Goal: Task Accomplishment & Management: Manage account settings

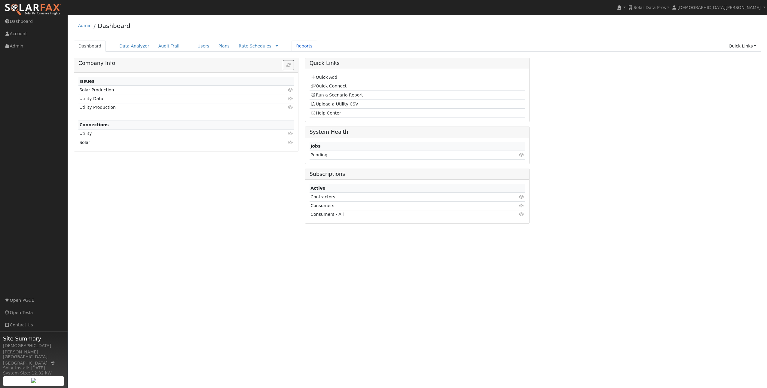
click at [302, 48] on link "Reports" at bounding box center [304, 46] width 25 height 11
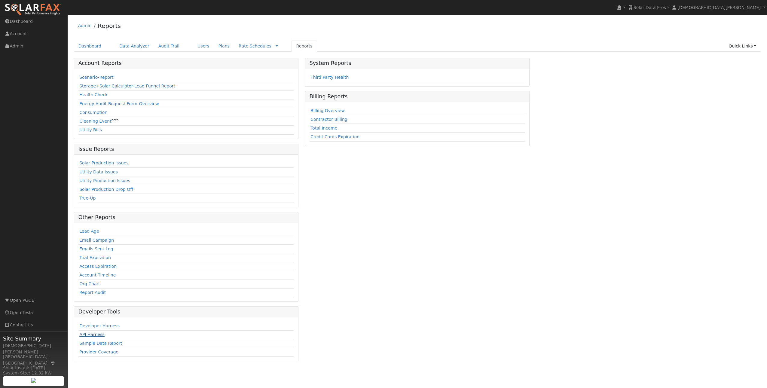
click at [94, 334] on link "API Harness" at bounding box center [91, 334] width 25 height 5
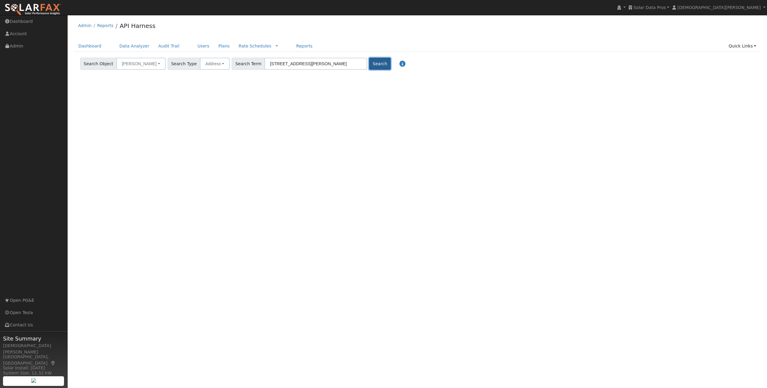
click at [369, 65] on button "Search" at bounding box center [379, 64] width 21 height 12
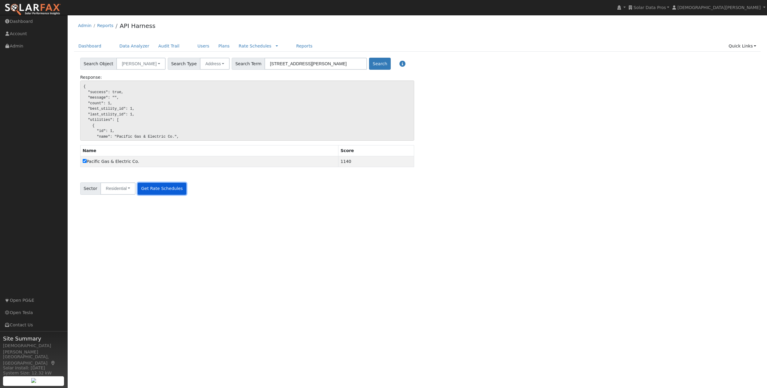
click at [155, 187] on button "Get Rate Schedules" at bounding box center [162, 189] width 48 height 12
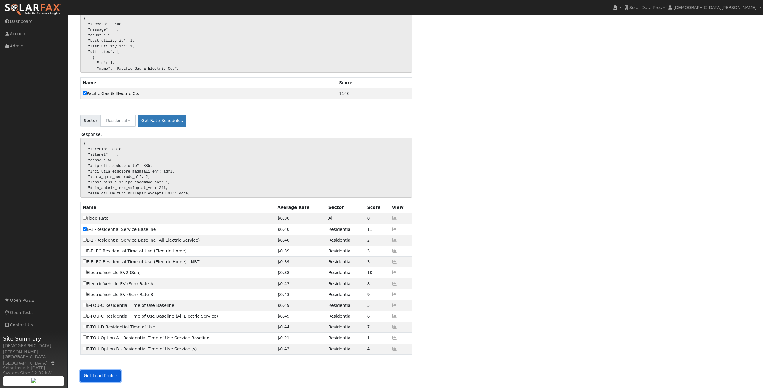
drag, startPoint x: 106, startPoint y: 379, endPoint x: 168, endPoint y: 371, distance: 61.8
click at [106, 379] on button "Get Load Profile" at bounding box center [100, 376] width 41 height 12
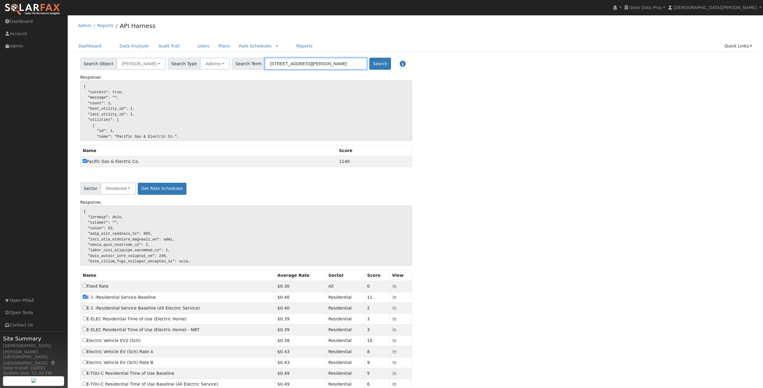
click at [299, 63] on input "[STREET_ADDRESS][PERSON_NAME]" at bounding box center [316, 64] width 103 height 12
paste input "94598"
type input "94598"
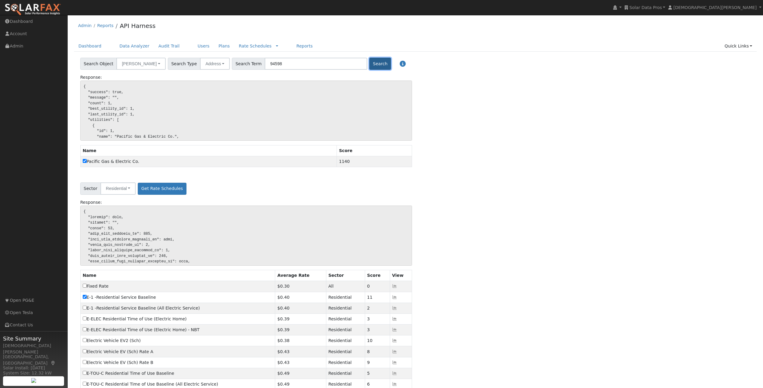
click at [369, 65] on button "Search" at bounding box center [379, 64] width 21 height 12
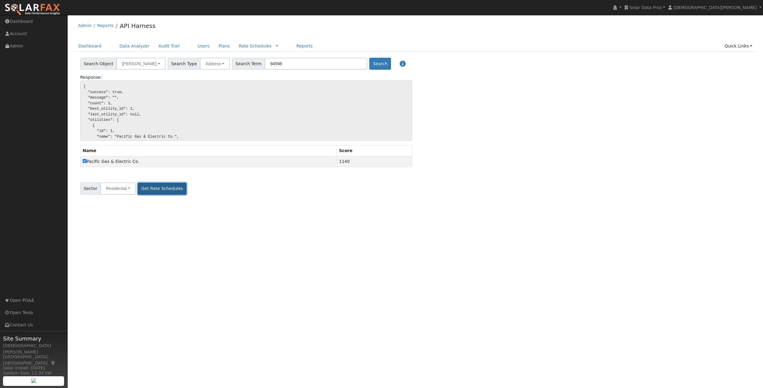
click at [166, 188] on button "Get Rate Schedules" at bounding box center [162, 189] width 48 height 12
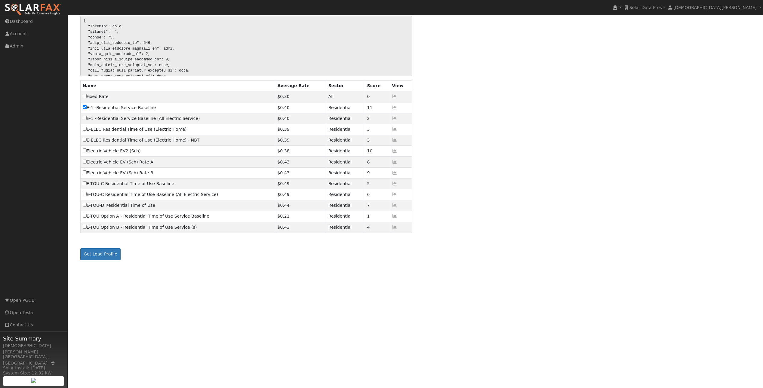
scroll to position [189, 0]
click at [115, 260] on button "Get Load Profile" at bounding box center [100, 255] width 41 height 12
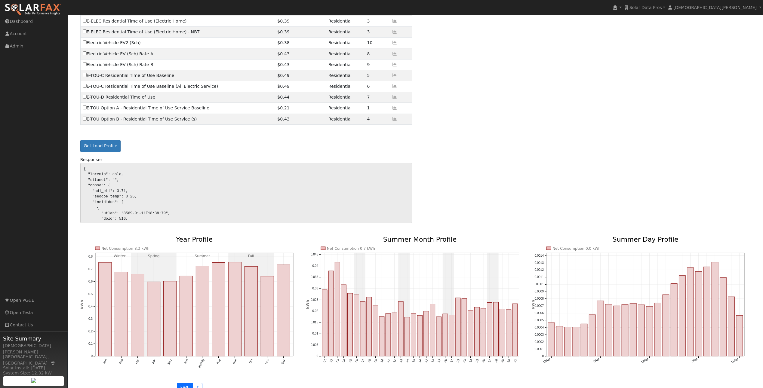
scroll to position [381, 0]
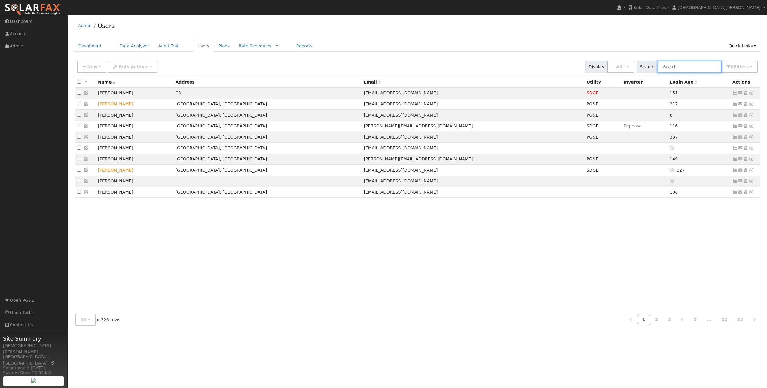
click at [673, 70] on input "text" at bounding box center [690, 67] width 64 height 12
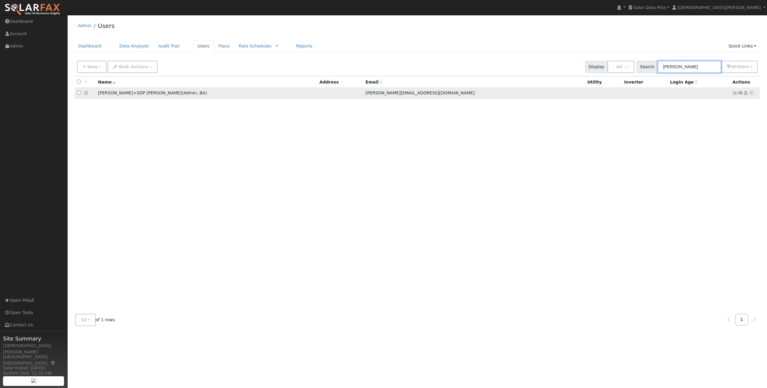
type input "brad pirt"
click at [85, 94] on icon at bounding box center [86, 93] width 5 height 4
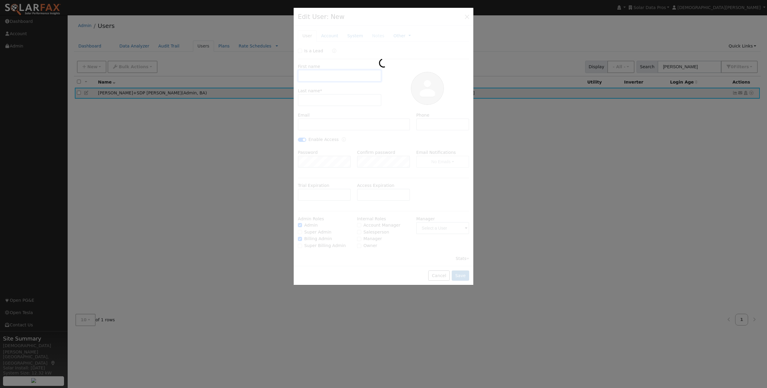
type input "Brad+SDP"
type input "Pirtle"
type input "brad+sdp@solardatapros.com"
checkbox input "true"
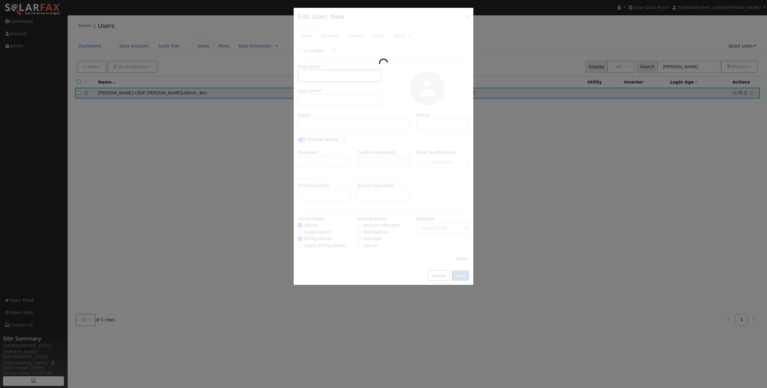
checkbox input "true"
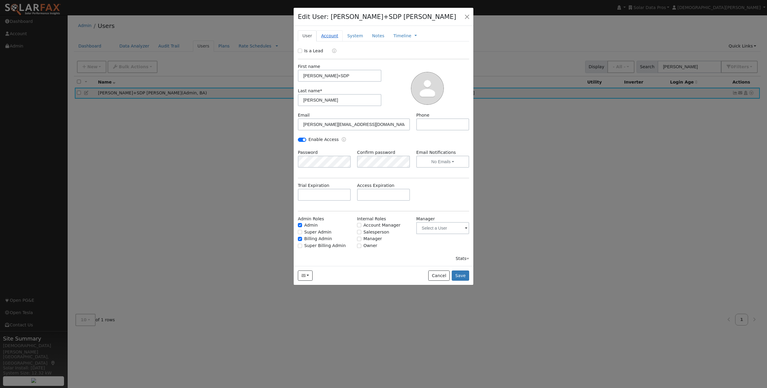
click at [336, 37] on link "Account" at bounding box center [330, 35] width 26 height 11
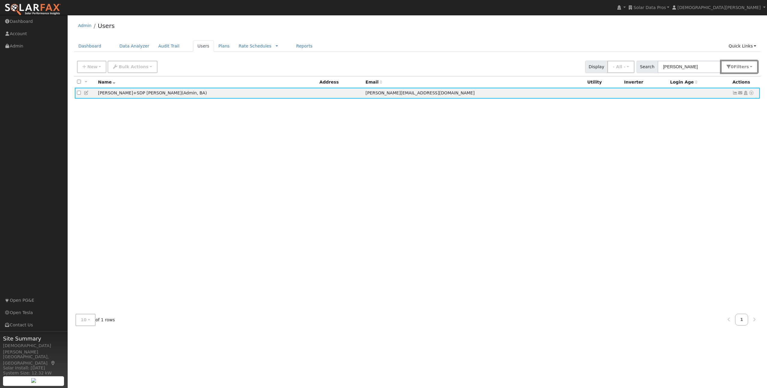
click at [735, 63] on button "0 Filter s" at bounding box center [739, 67] width 37 height 12
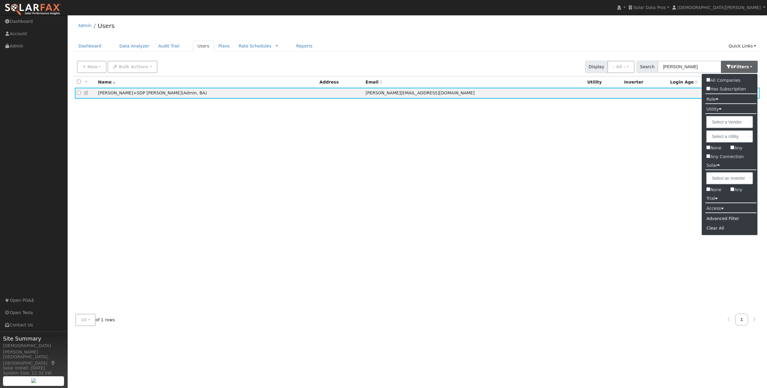
click at [734, 81] on label "All Companies" at bounding box center [723, 80] width 43 height 9
click at [710, 81] on input "All Companies" at bounding box center [708, 80] width 4 height 4
checkbox input "true"
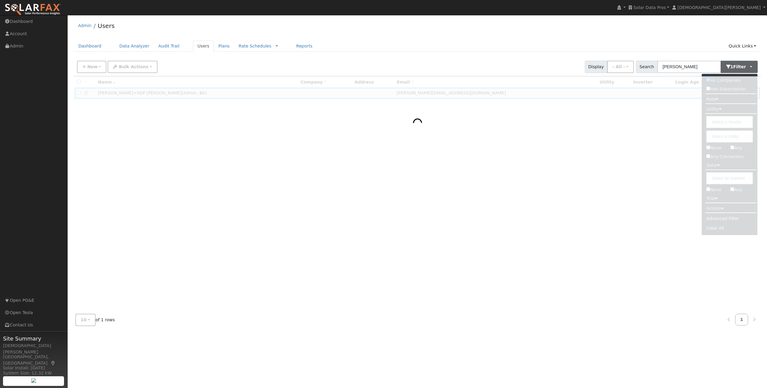
click at [465, 57] on div "Dashboard Data Analyzer Audit Trail Users Plans Rate Schedules Rate Schedules C…" at bounding box center [417, 49] width 687 height 17
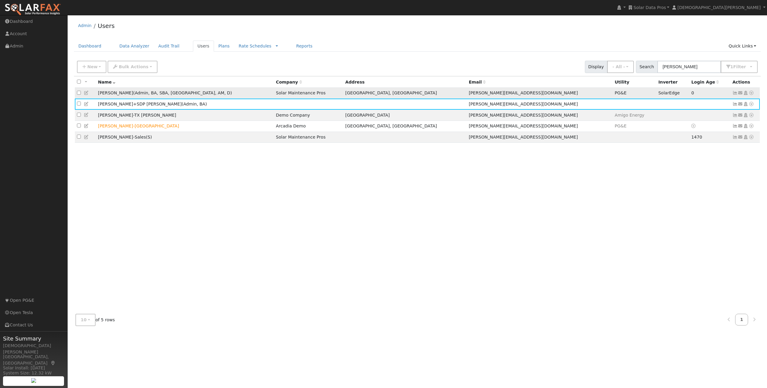
click at [87, 93] on icon at bounding box center [86, 93] width 5 height 4
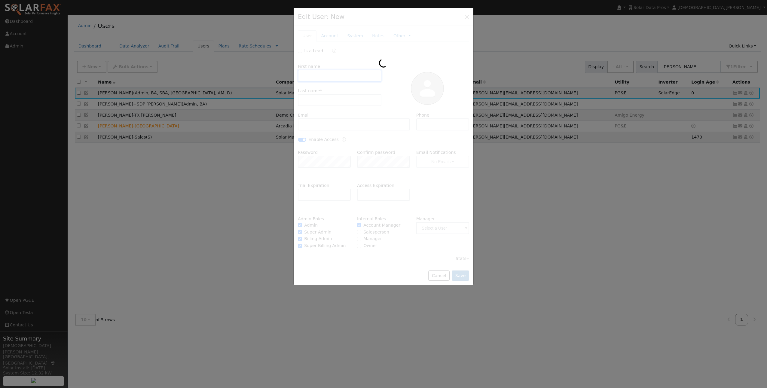
type input "Brad"
type input "Pirtle"
type input "brad@solardatapros.com"
type input "415-722-2723"
checkbox input "true"
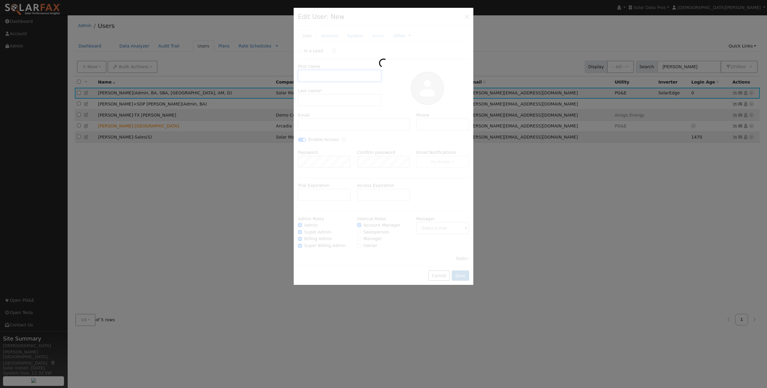
checkbox input "true"
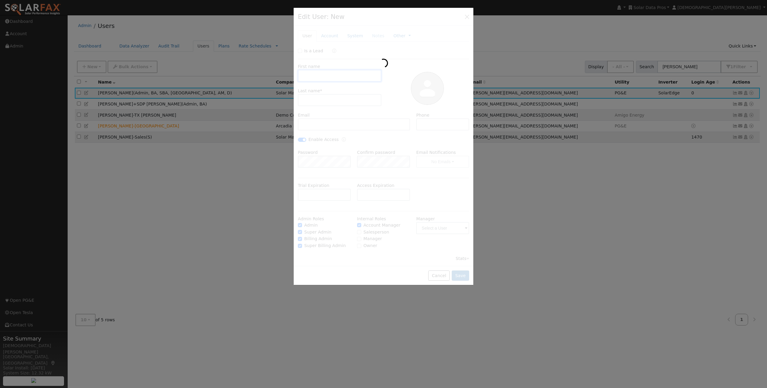
type input "Walnut Creek"
type input "2616 Venado Camino"
type input "Walnut Creek"
type input "CA"
type input "94598"
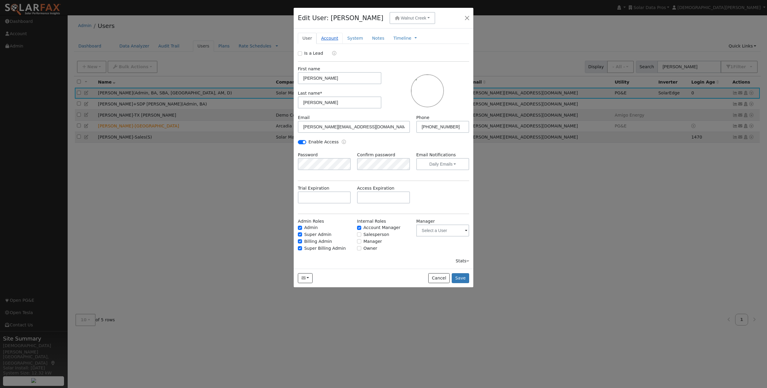
click at [327, 39] on link "Account" at bounding box center [330, 38] width 26 height 11
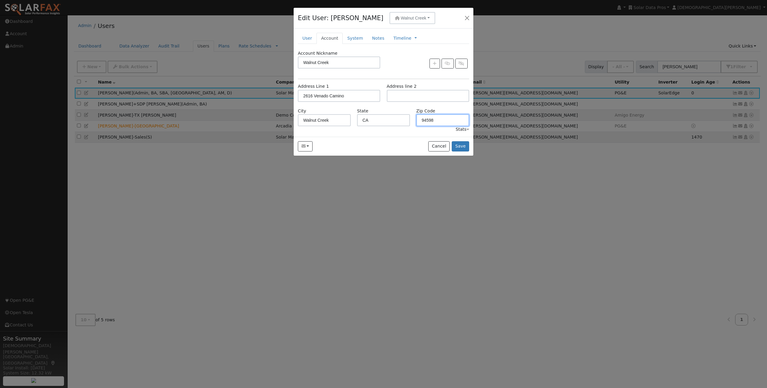
click at [436, 119] on input "94598" at bounding box center [442, 120] width 53 height 12
